Goal: Transaction & Acquisition: Obtain resource

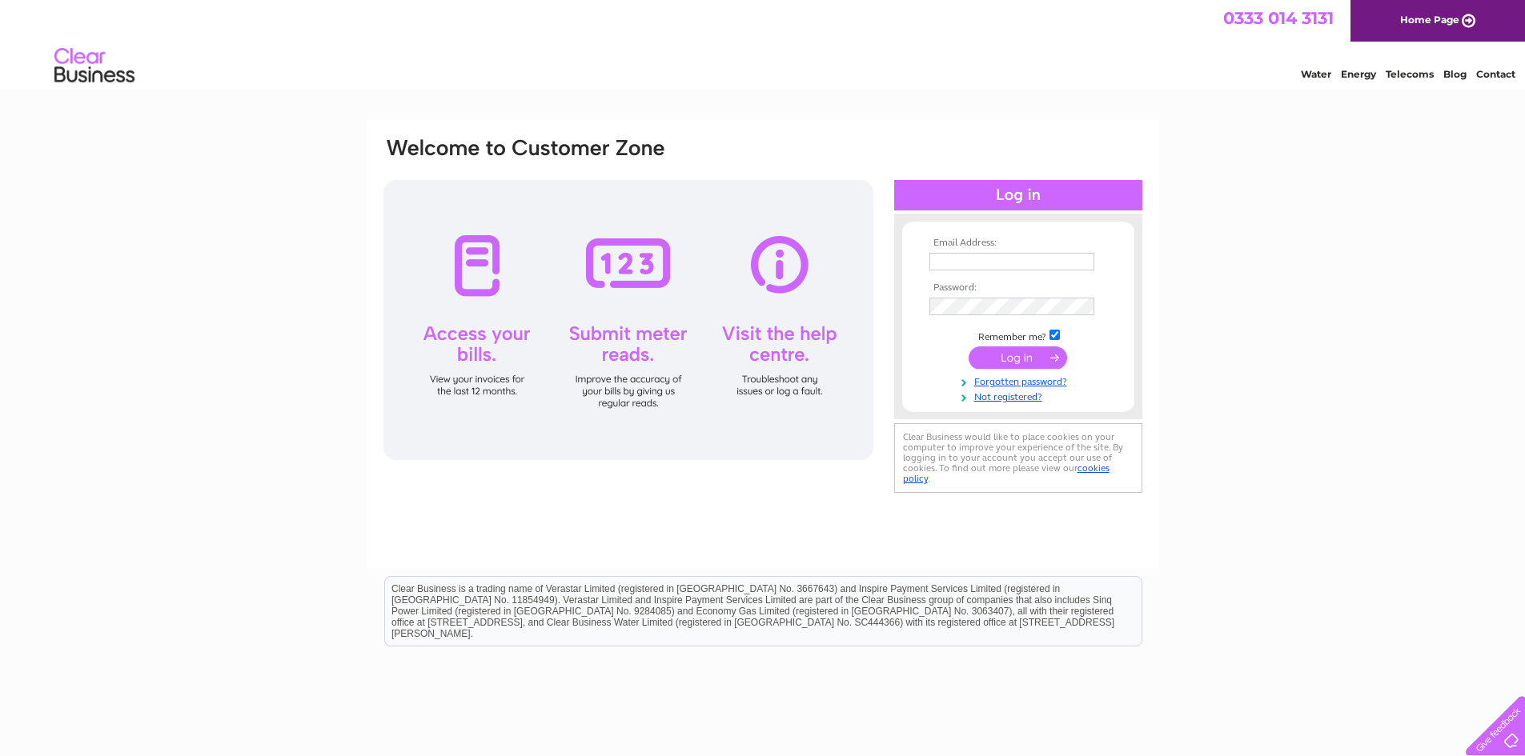
type input "[EMAIL_ADDRESS][DOMAIN_NAME]"
click at [1022, 355] on input "submit" at bounding box center [1017, 358] width 98 height 22
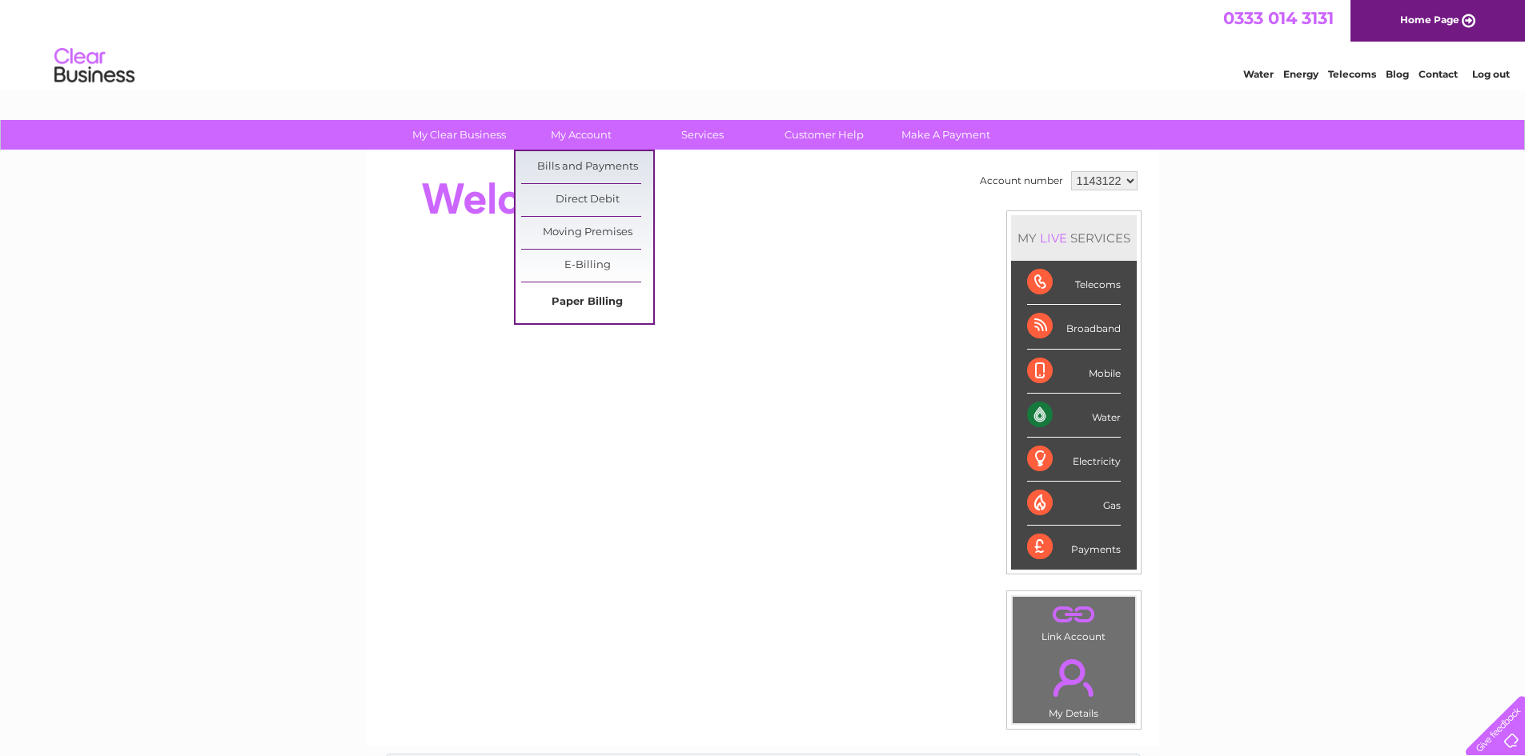
click at [593, 296] on link "Paper Billing" at bounding box center [587, 303] width 132 height 32
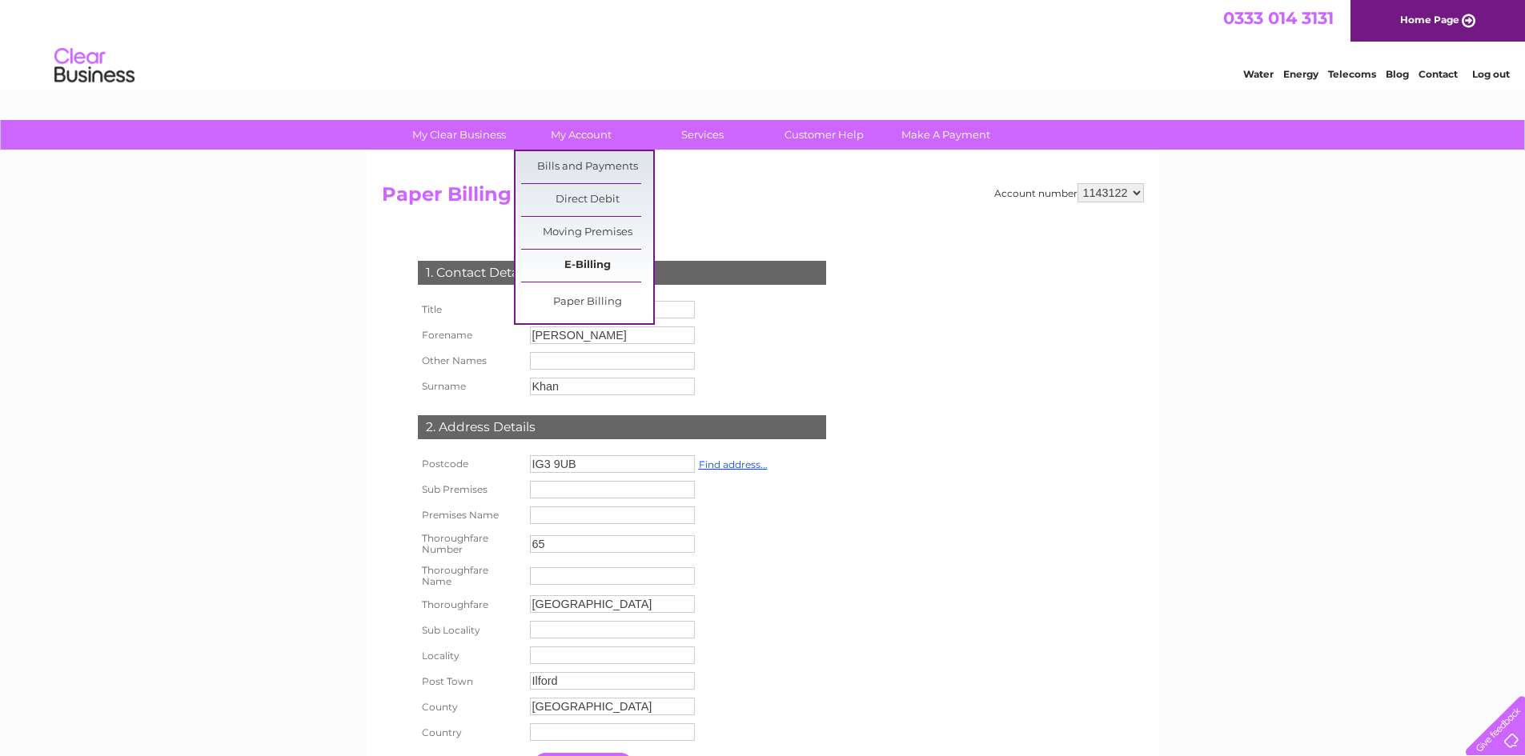
click at [591, 256] on link "E-Billing" at bounding box center [587, 266] width 132 height 32
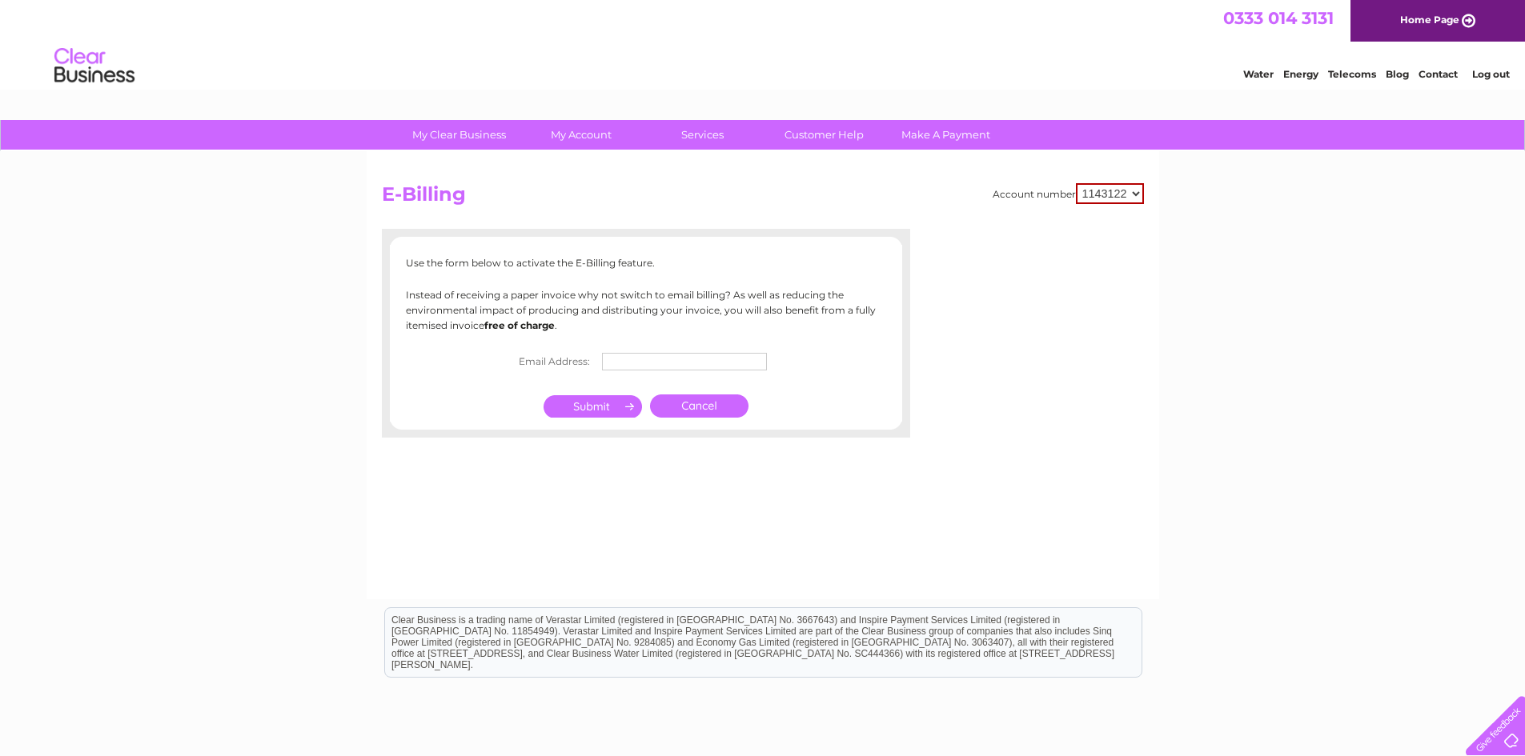
click at [637, 359] on input "text" at bounding box center [684, 362] width 165 height 18
type input "yaadgaareastlondon@gmail.com"
click at [603, 407] on input "submit" at bounding box center [592, 408] width 98 height 22
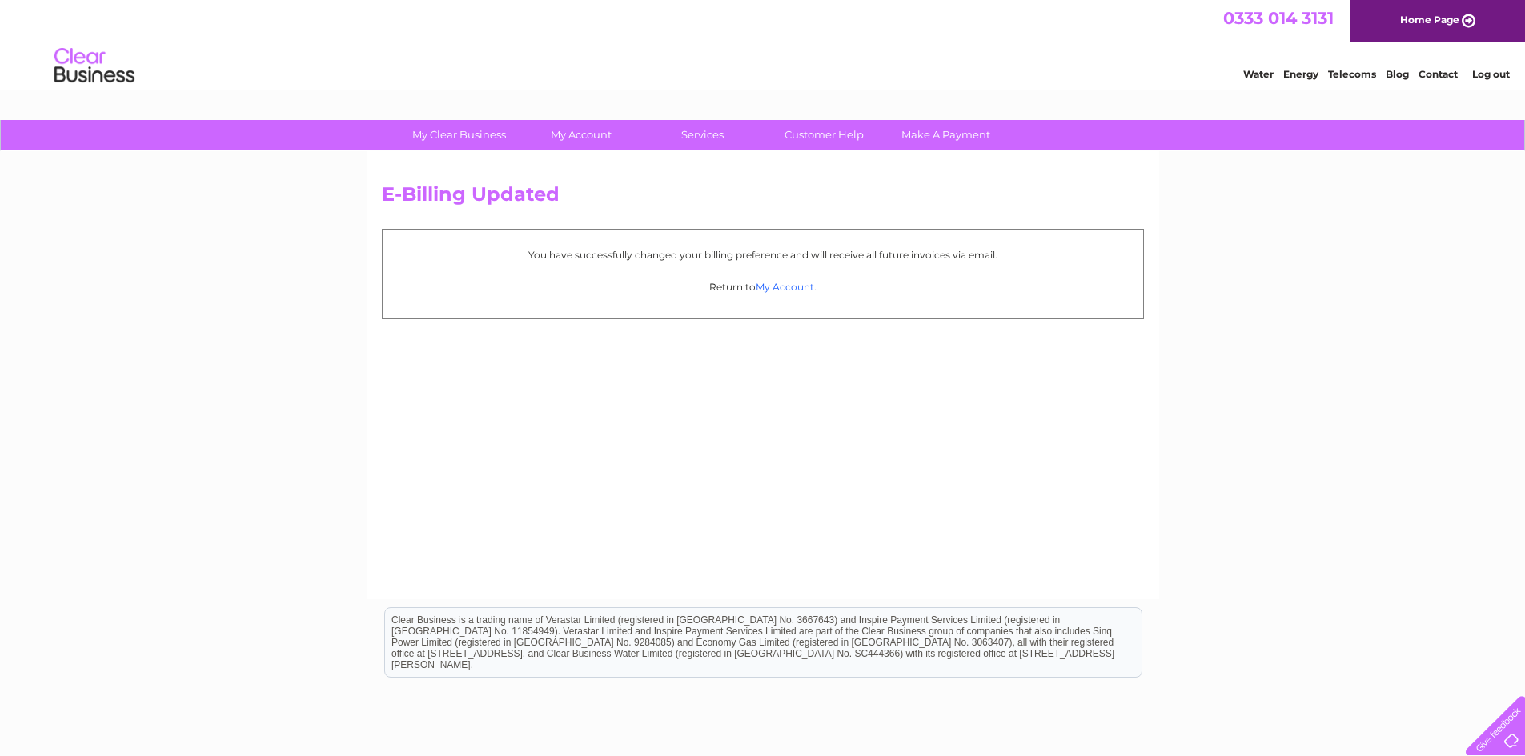
click at [778, 287] on link "My Account" at bounding box center [785, 287] width 58 height 12
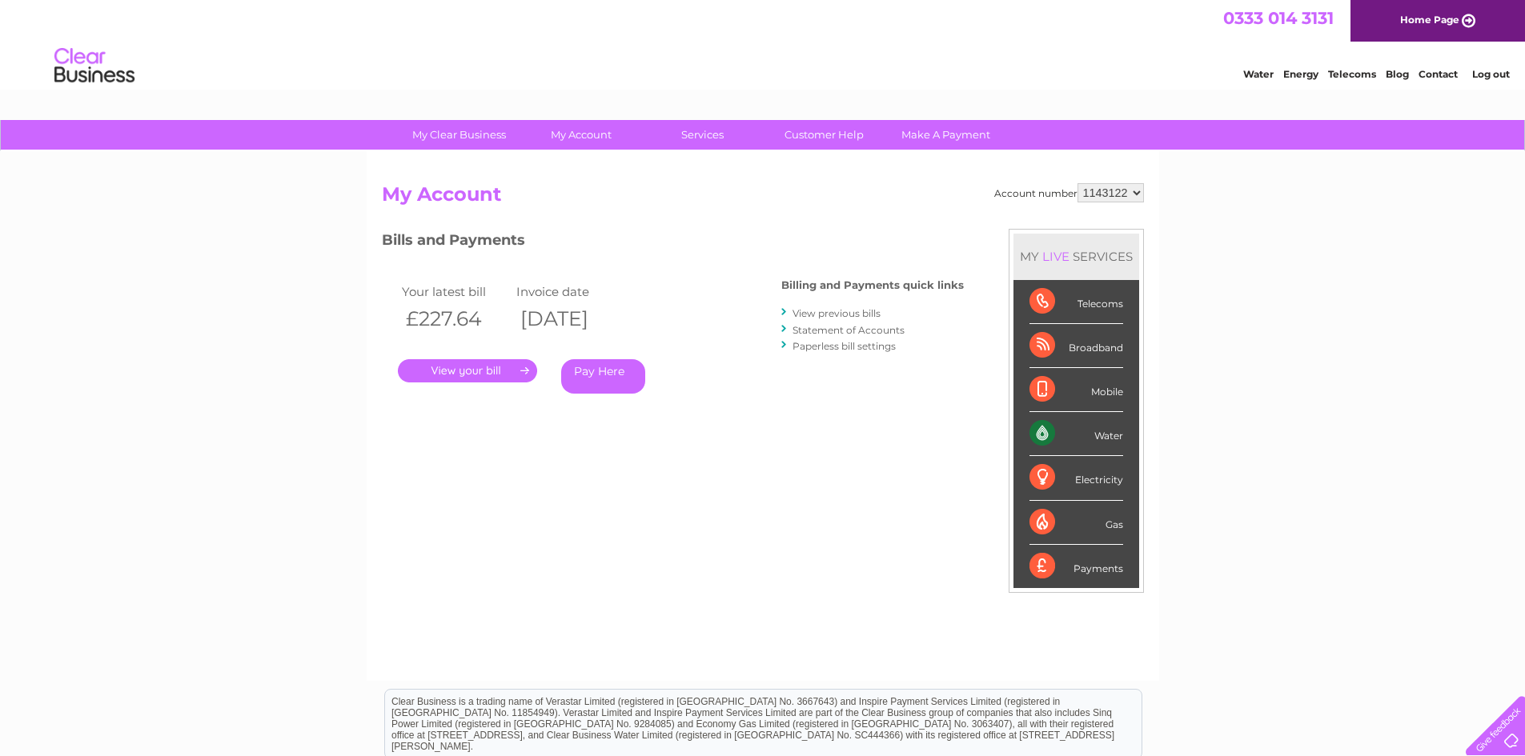
click at [522, 370] on link "." at bounding box center [467, 370] width 139 height 23
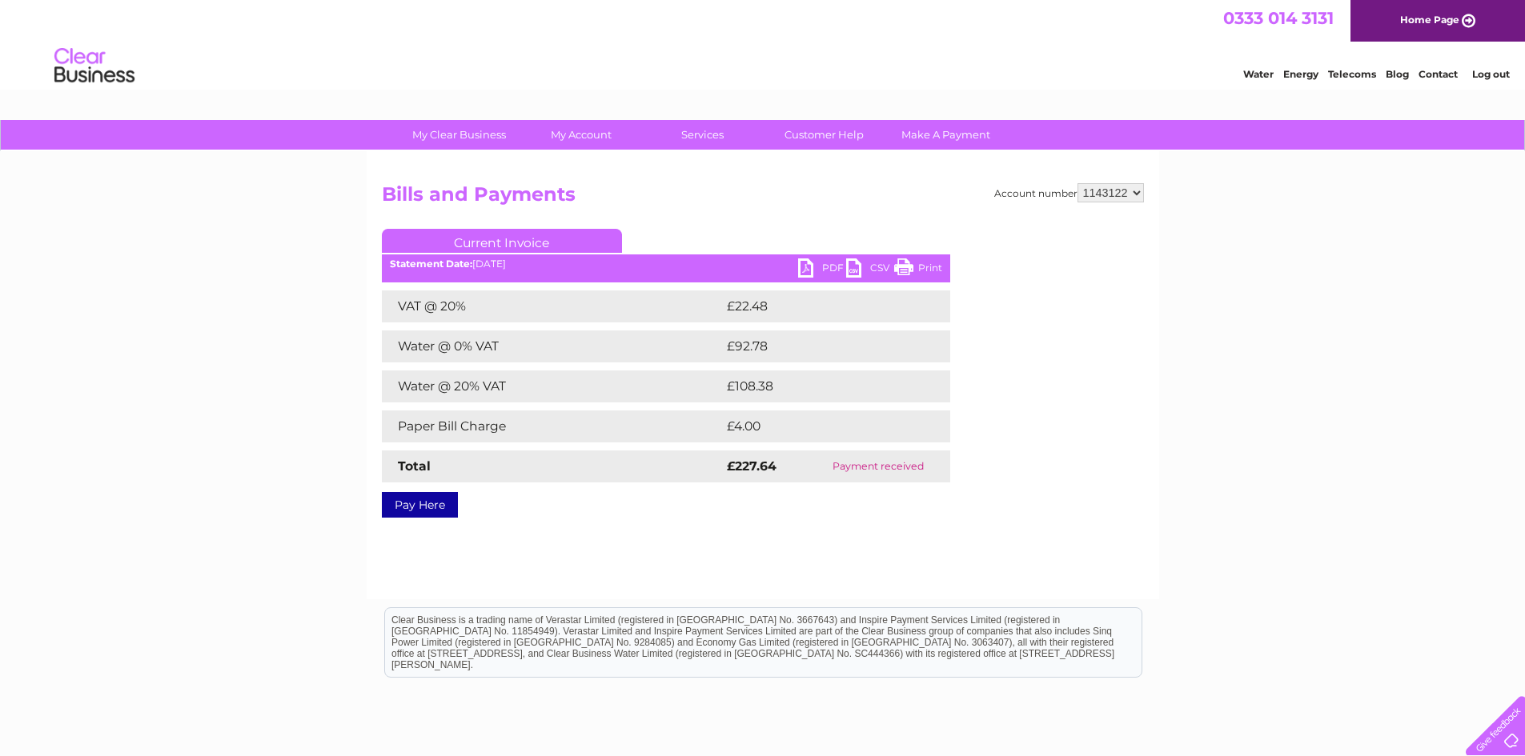
click at [1094, 193] on select "1143122" at bounding box center [1110, 192] width 66 height 19
click at [1097, 195] on select "1143122" at bounding box center [1110, 192] width 66 height 19
drag, startPoint x: 979, startPoint y: 218, endPoint x: 968, endPoint y: 221, distance: 10.9
click at [978, 218] on div "Account number 1143122 Bills and Payments Current Invoice PDF CSV Print £4.00" at bounding box center [763, 347] width 762 height 329
click at [812, 265] on link "PDF" at bounding box center [822, 270] width 48 height 23
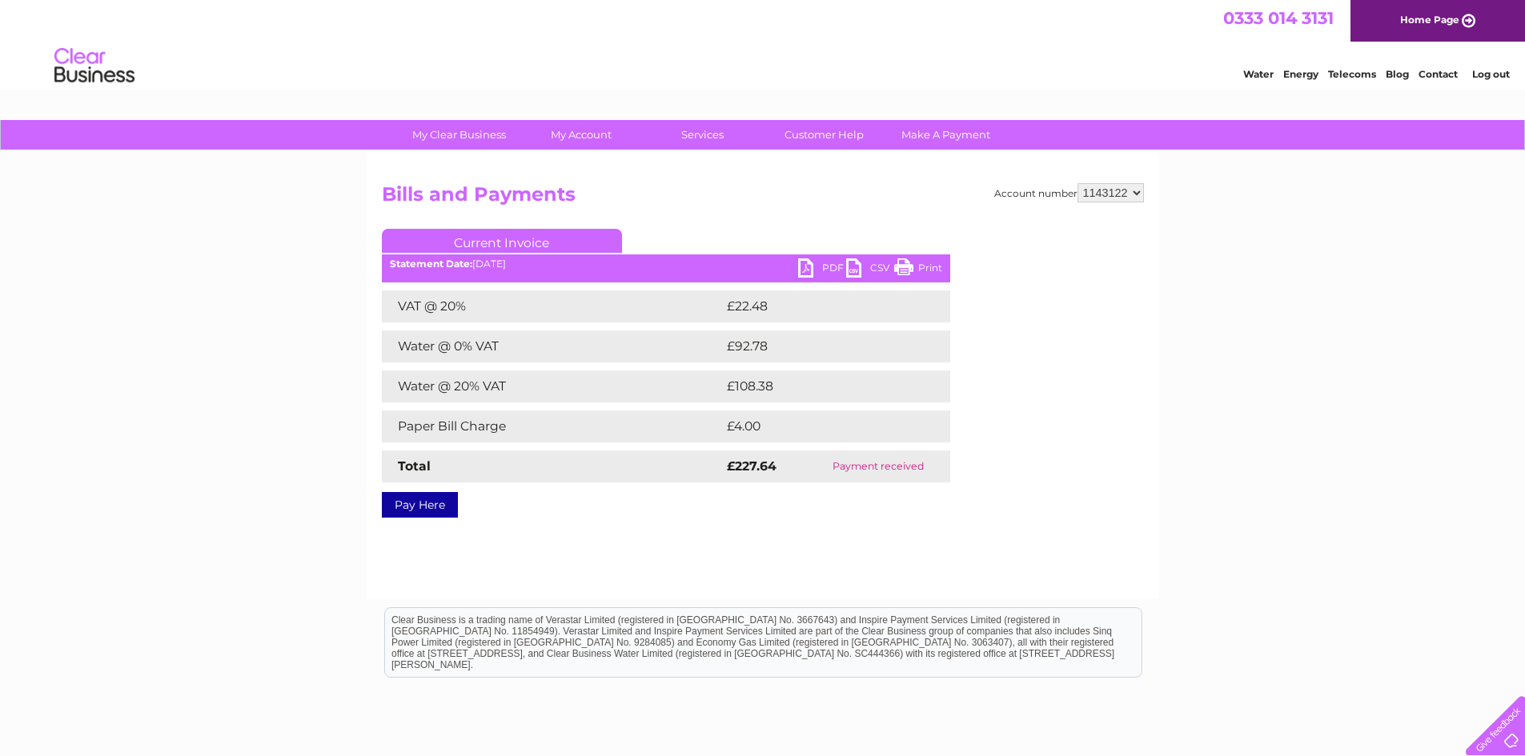
click at [497, 262] on div "Statement Date: 04/08/2025" at bounding box center [666, 264] width 568 height 11
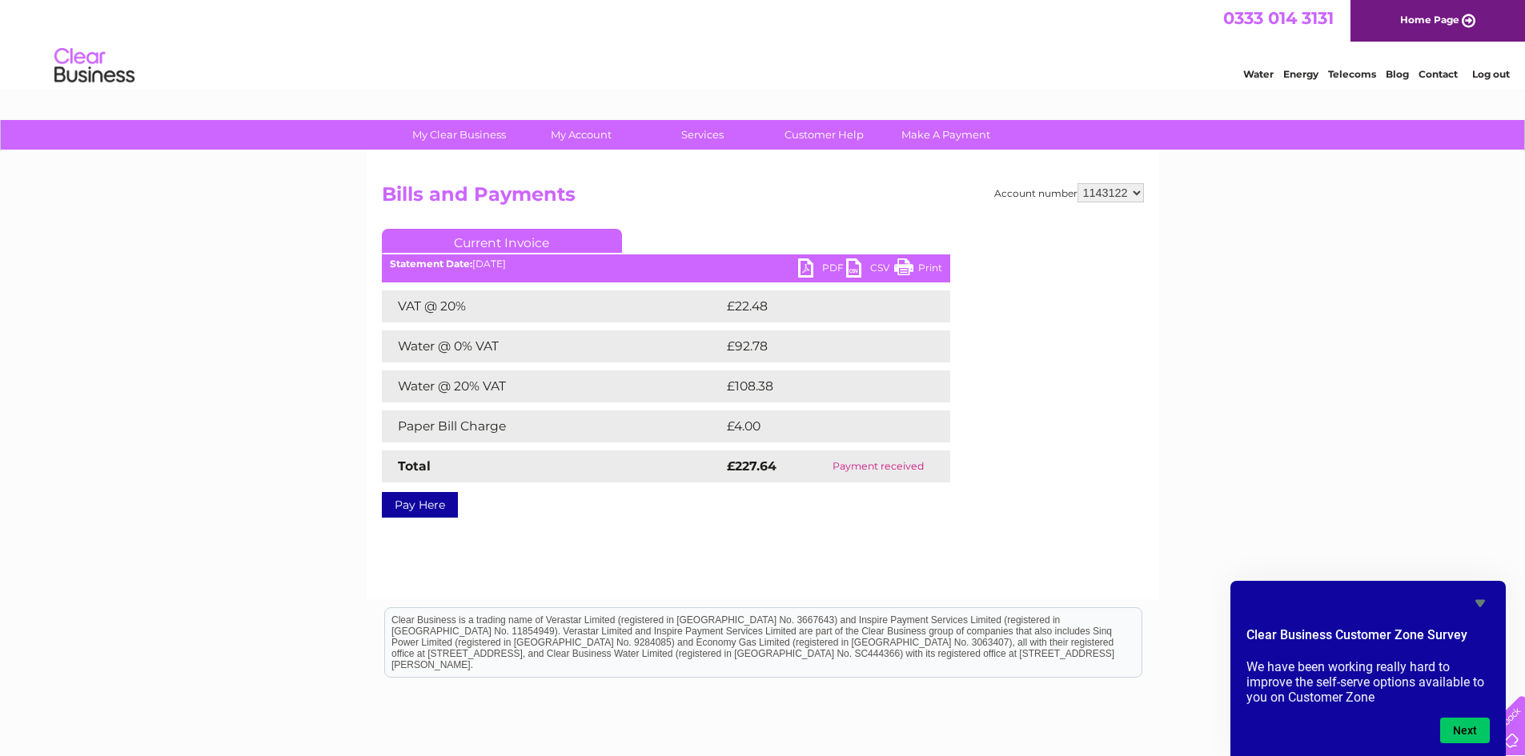
click at [1103, 199] on select "1143122" at bounding box center [1110, 192] width 66 height 19
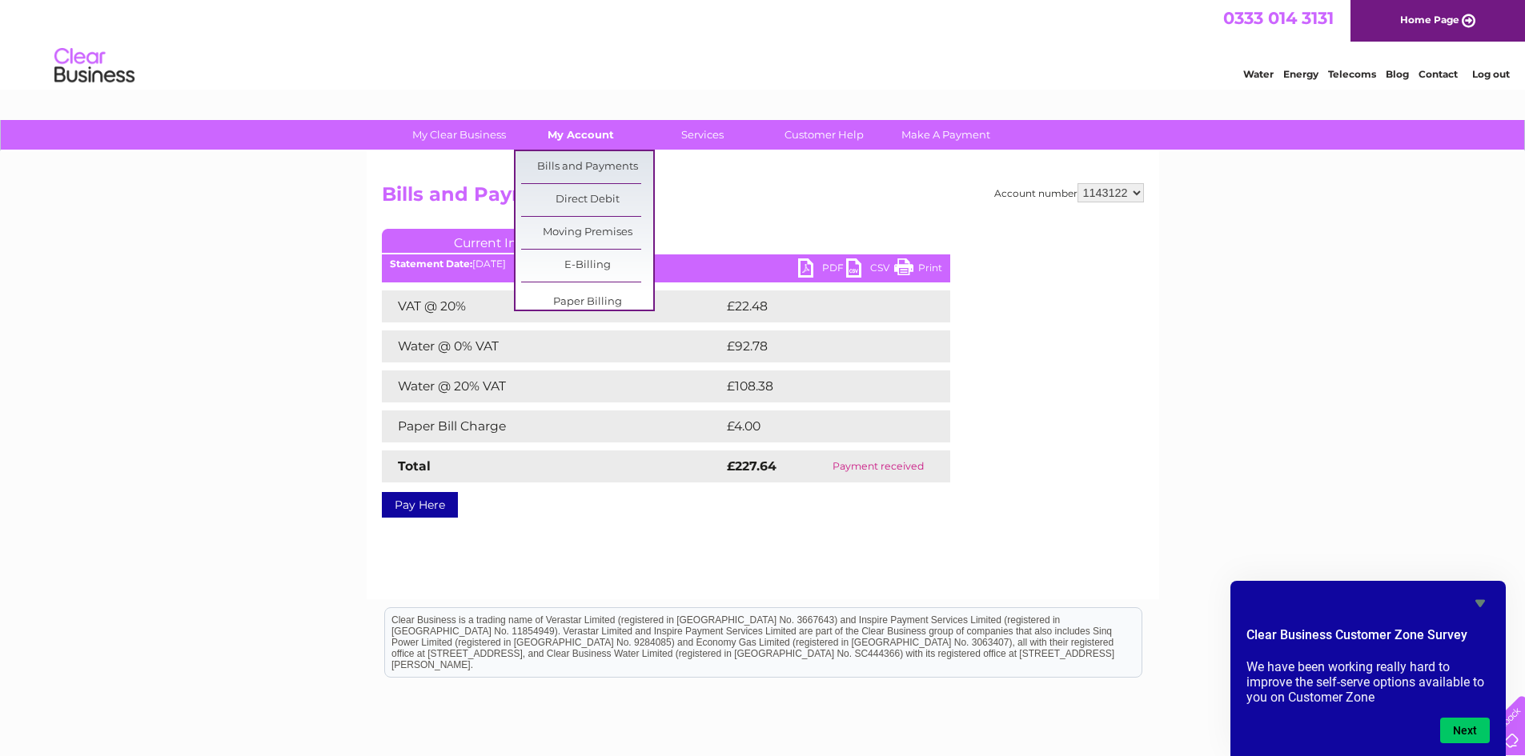
click at [584, 140] on link "My Account" at bounding box center [581, 135] width 132 height 30
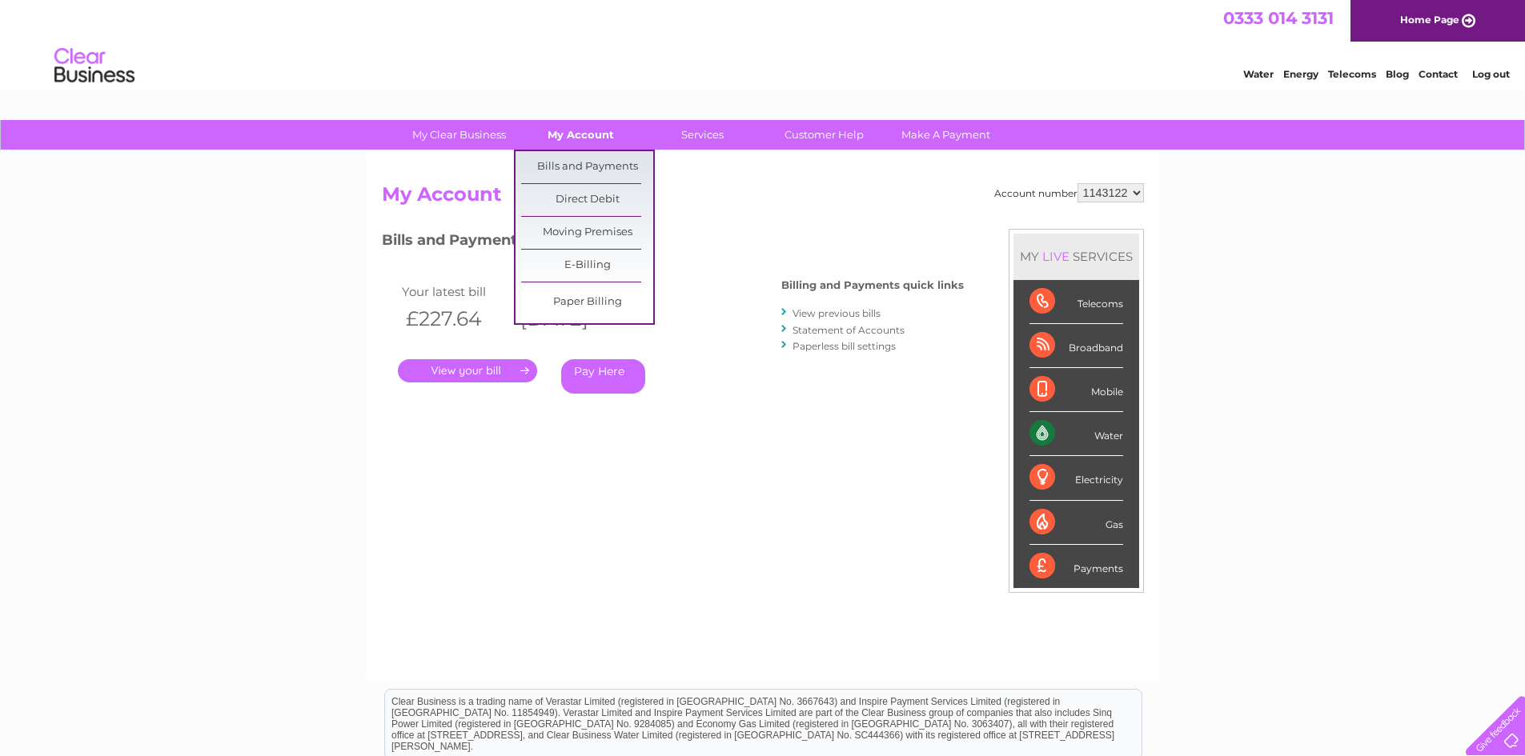
click at [587, 143] on link "My Account" at bounding box center [581, 135] width 132 height 30
click at [594, 165] on link "Bills and Payments" at bounding box center [587, 167] width 132 height 32
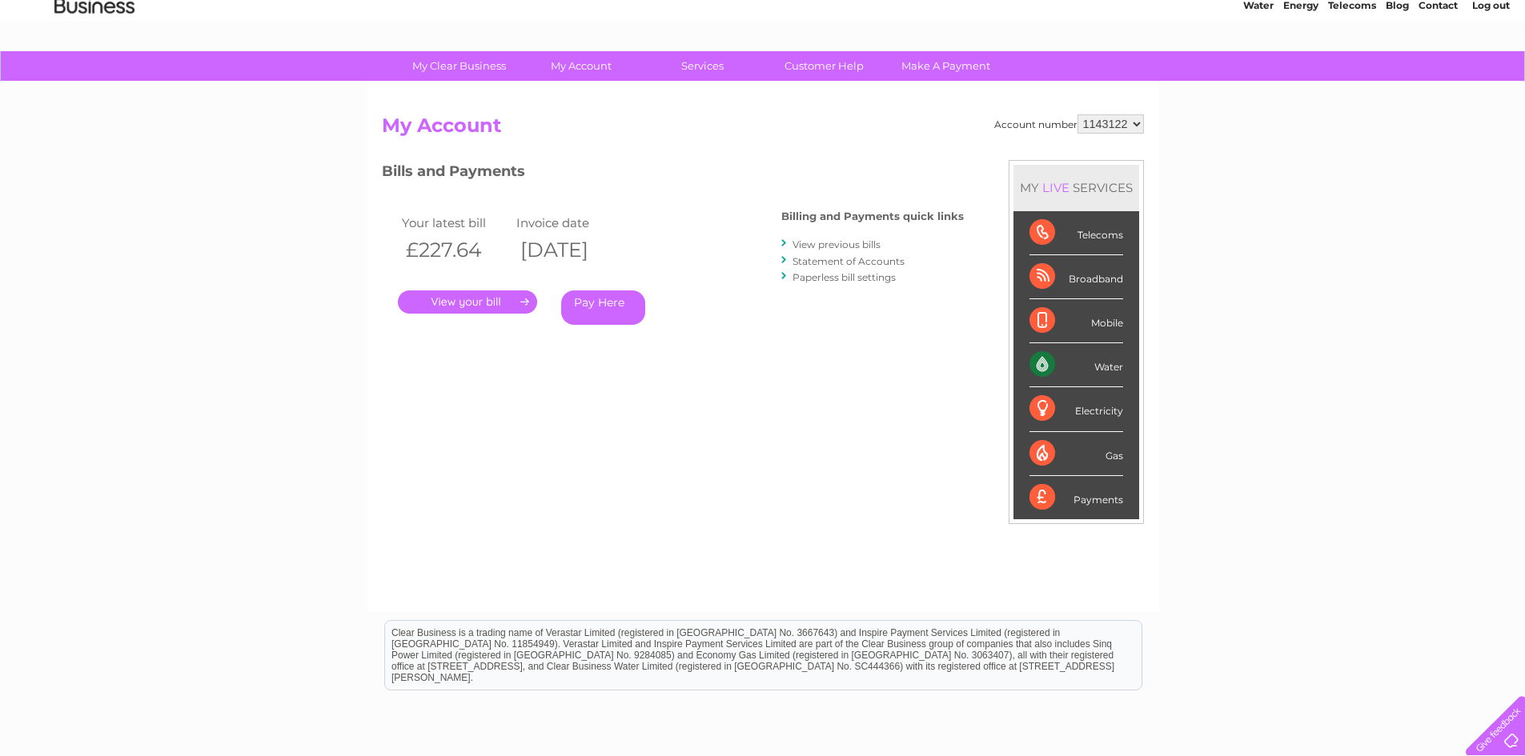
scroll to position [210, 0]
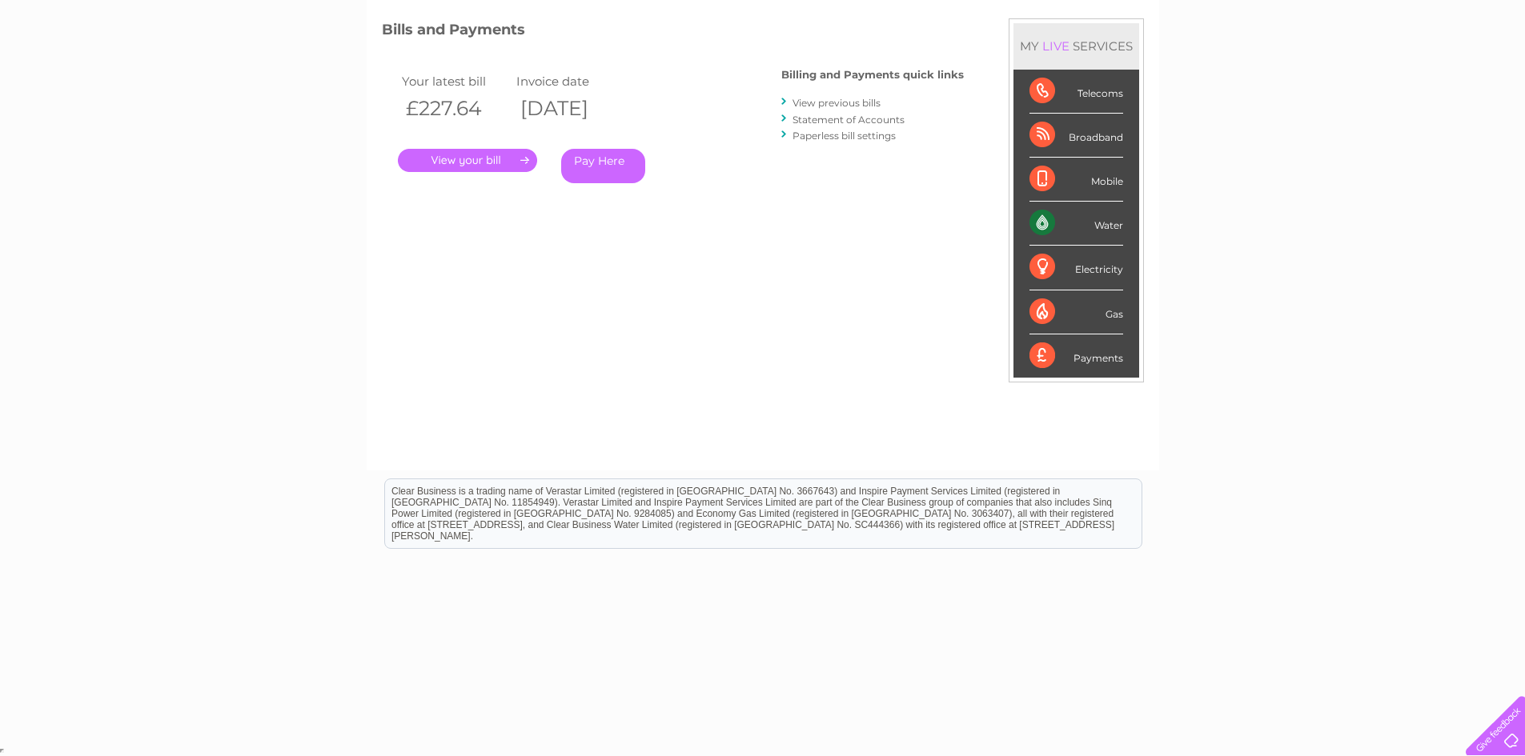
click at [506, 156] on link "." at bounding box center [467, 160] width 139 height 23
click at [841, 106] on link "View previous bills" at bounding box center [836, 103] width 88 height 12
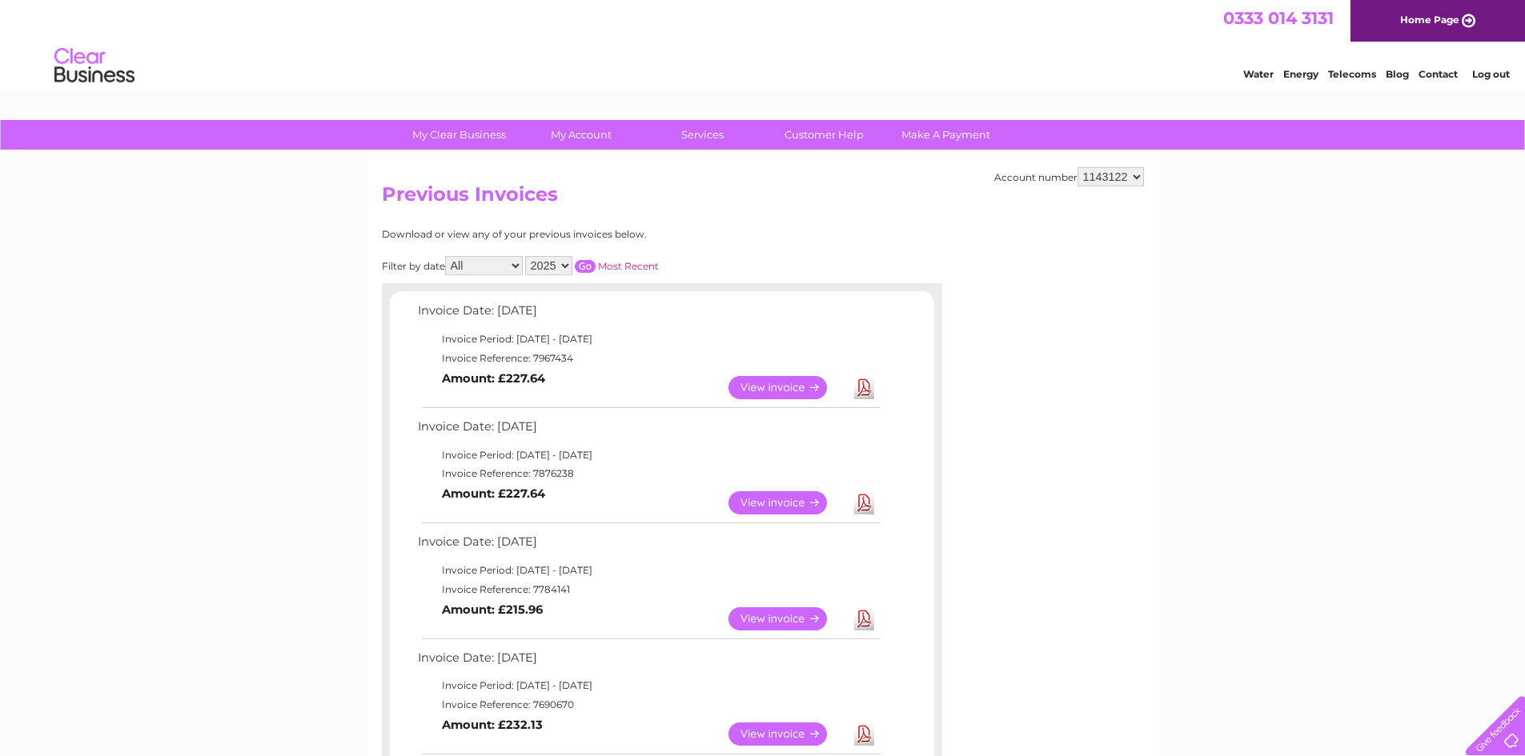
scroll to position [160, 0]
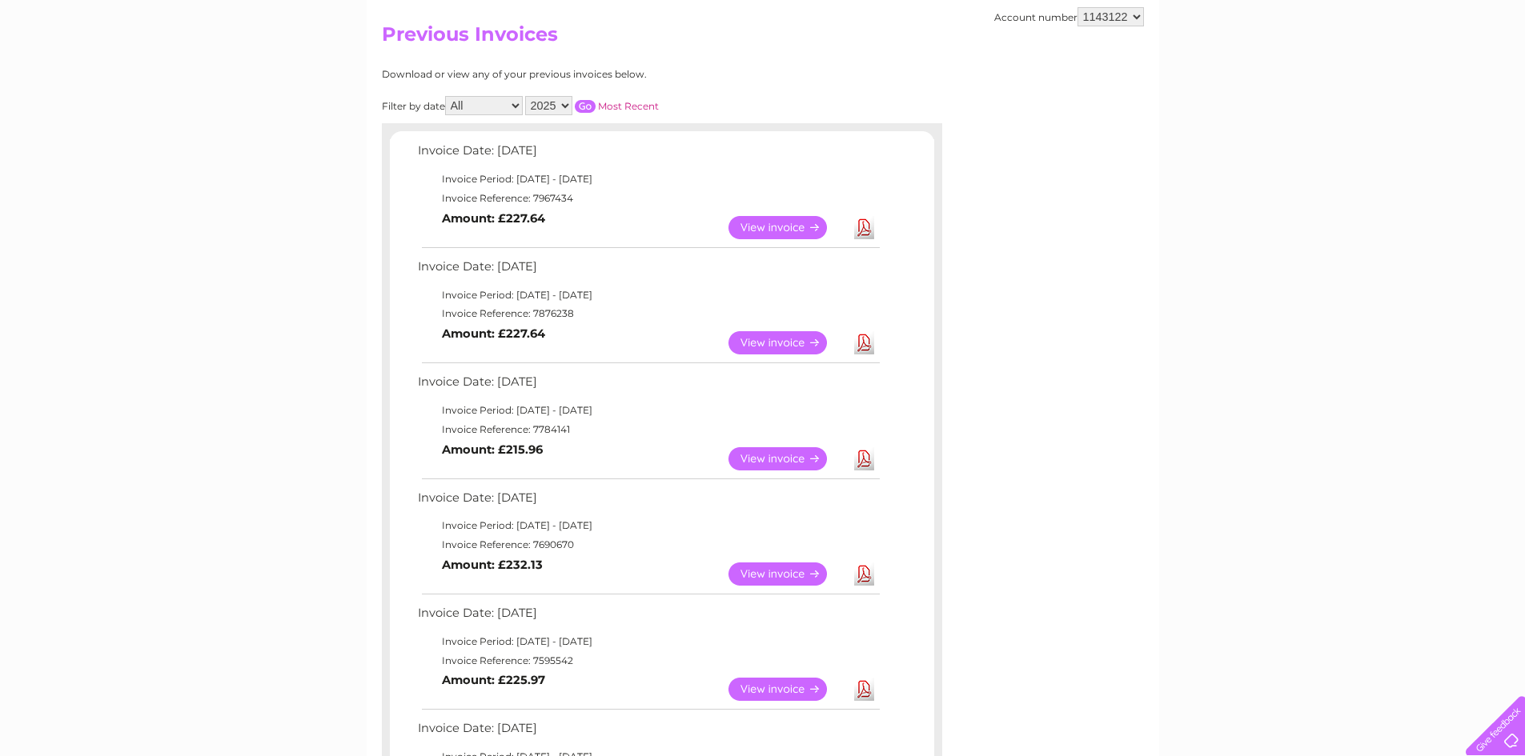
click at [770, 571] on link "View" at bounding box center [787, 574] width 118 height 23
click at [862, 569] on link "Download" at bounding box center [864, 574] width 20 height 23
click at [863, 575] on link "Download" at bounding box center [864, 574] width 20 height 23
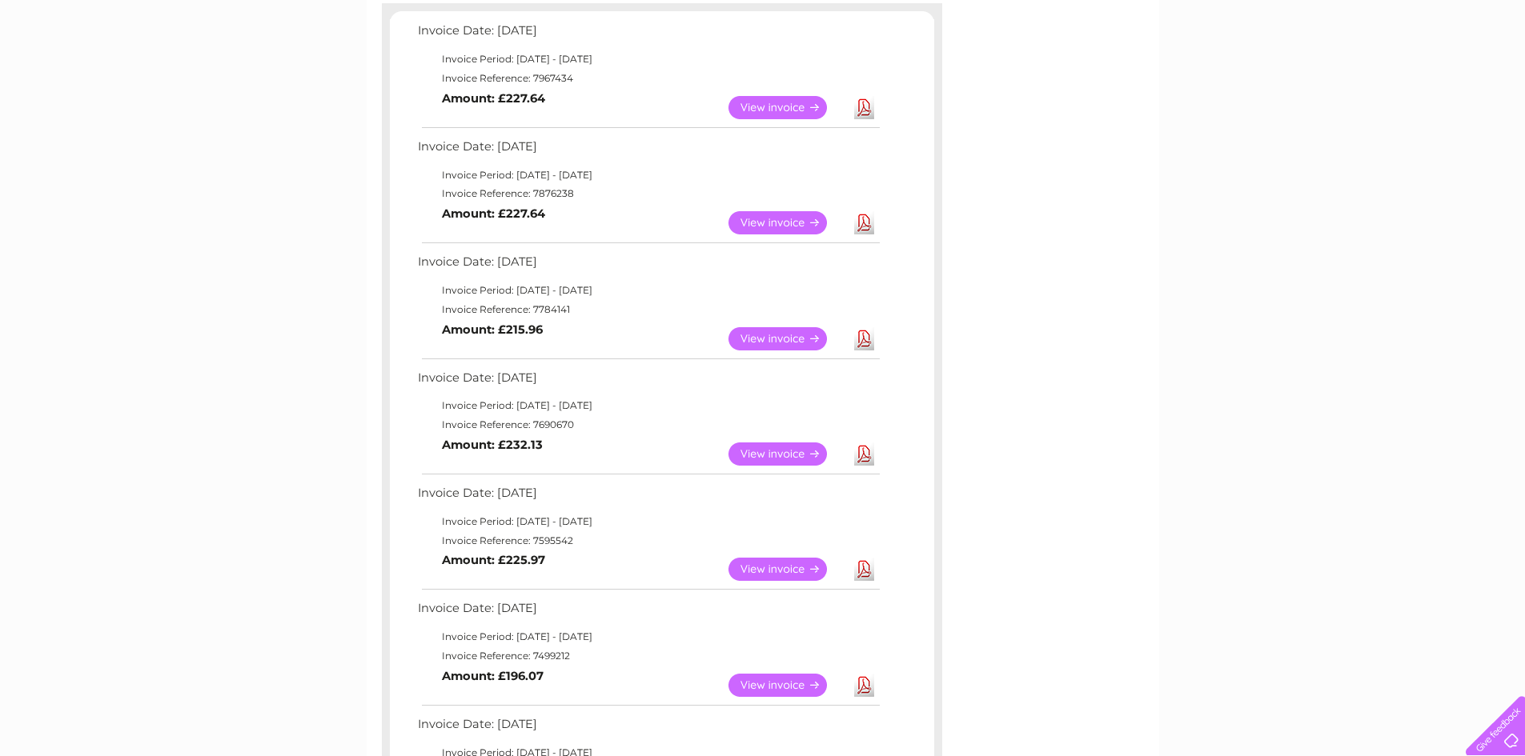
scroll to position [240, 0]
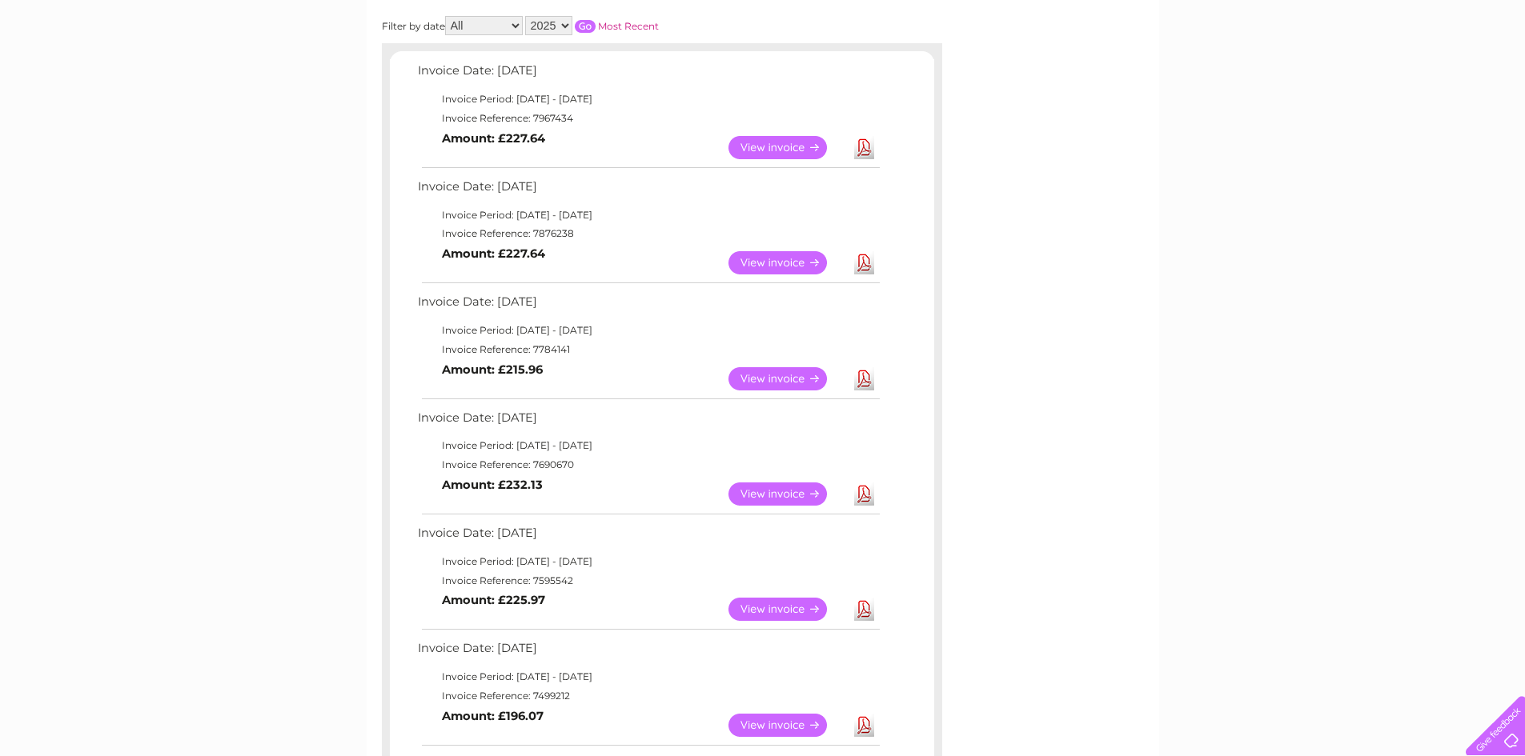
click at [868, 376] on link "Download" at bounding box center [864, 378] width 20 height 23
click at [866, 259] on link "Download" at bounding box center [864, 262] width 20 height 23
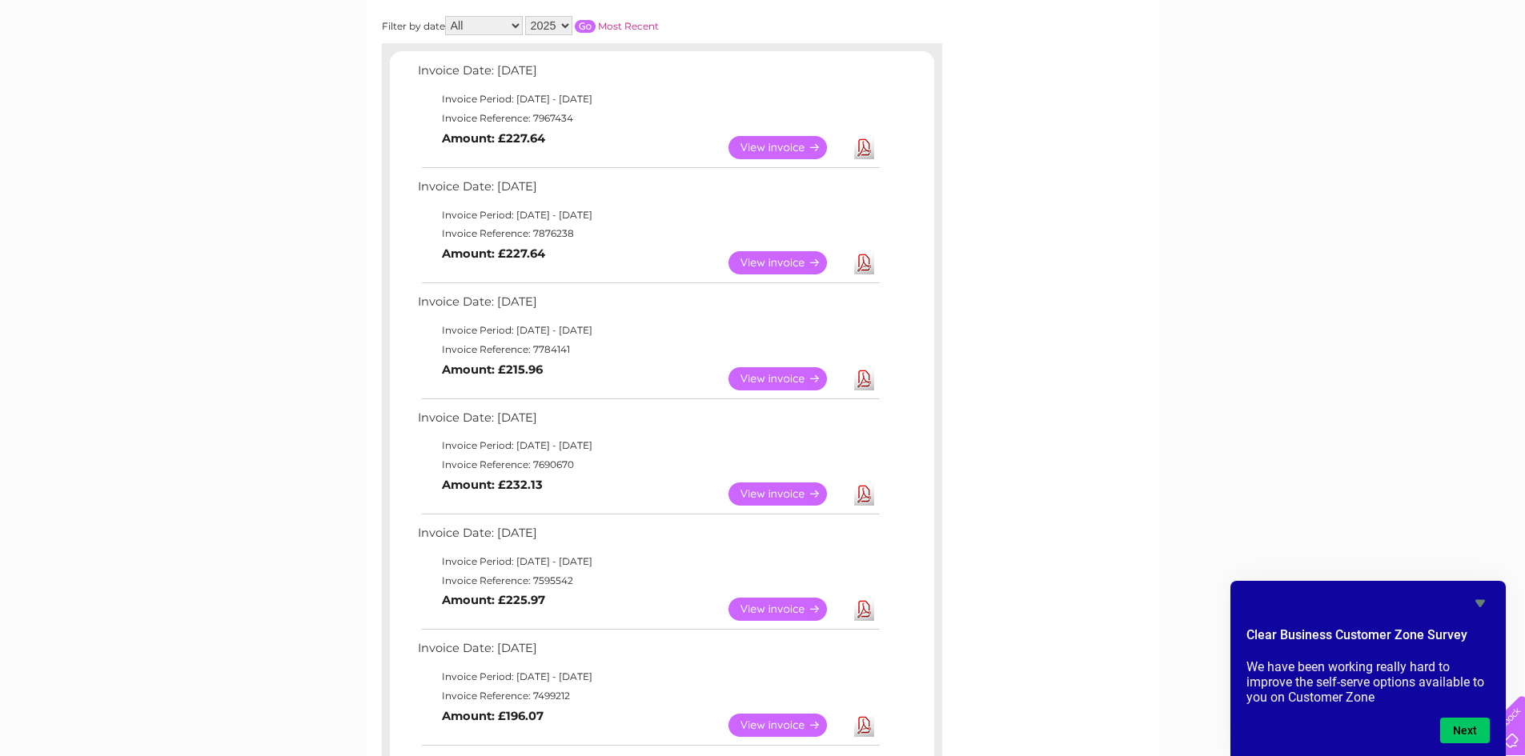
click at [278, 85] on div "My Clear Business Login Details My Details My Preferences Link Account My Accou…" at bounding box center [762, 606] width 1525 height 1453
